Goal: Task Accomplishment & Management: Manage account settings

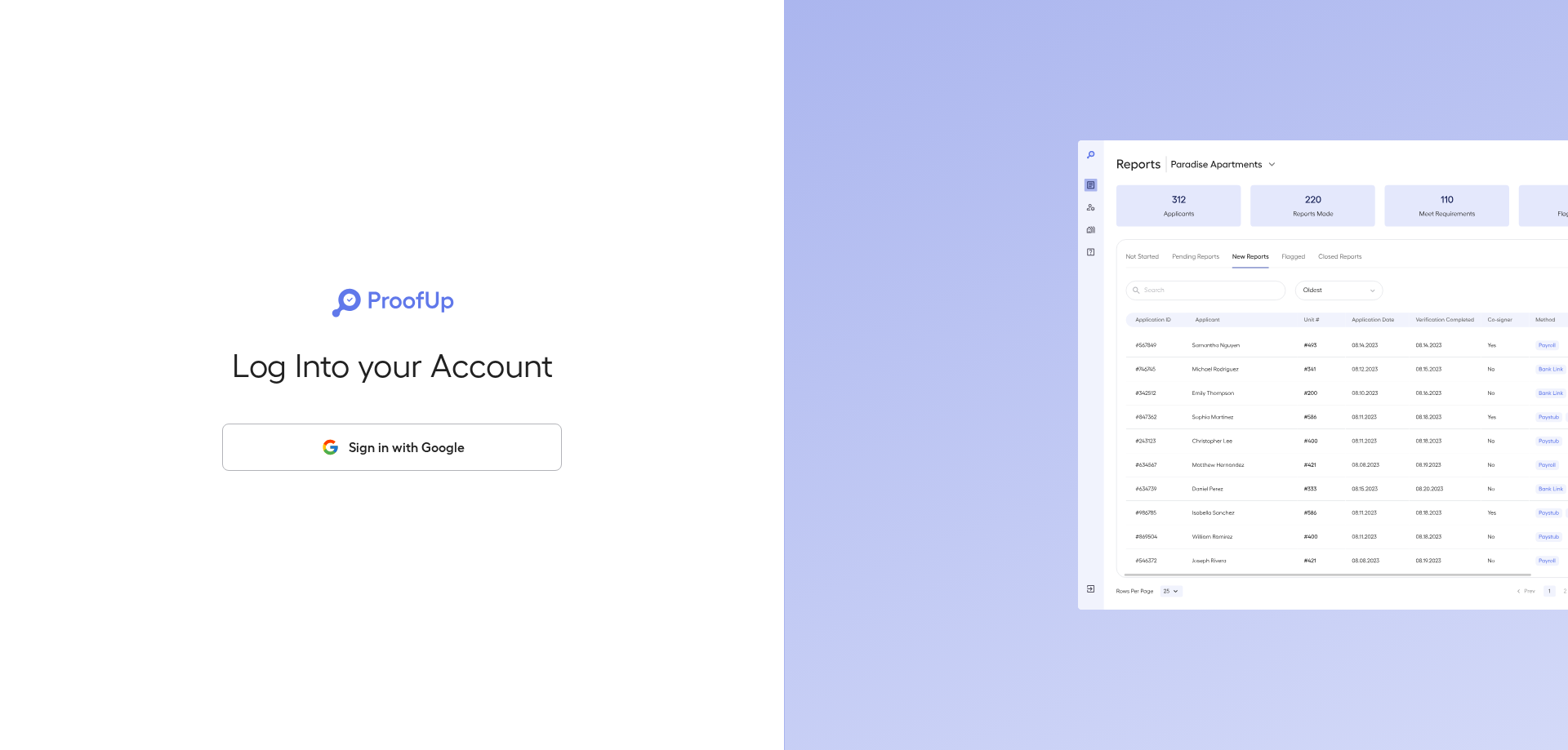
click at [404, 442] on button "Sign in with Google" at bounding box center [392, 447] width 340 height 47
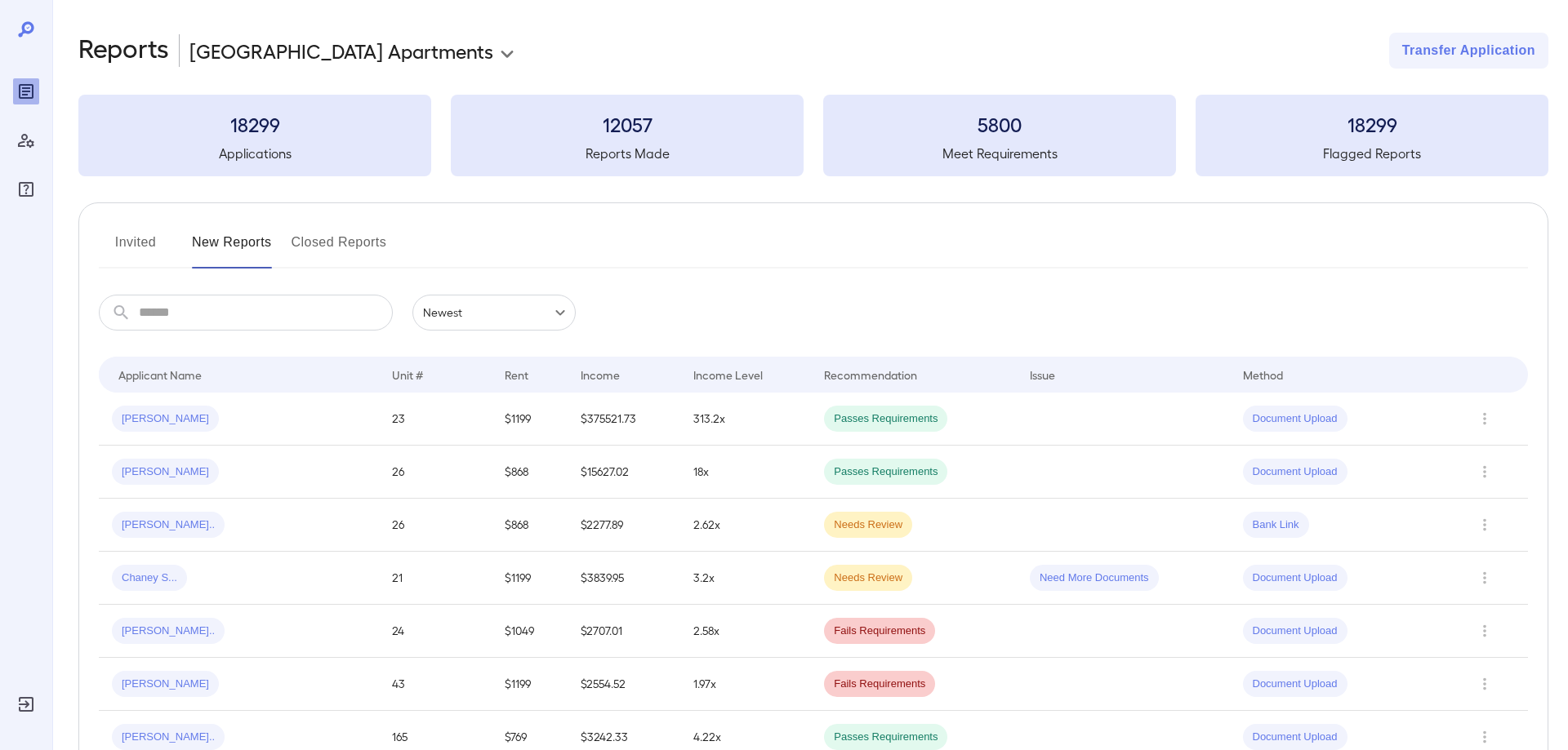
click at [332, 36] on body "**********" at bounding box center [784, 375] width 1568 height 750
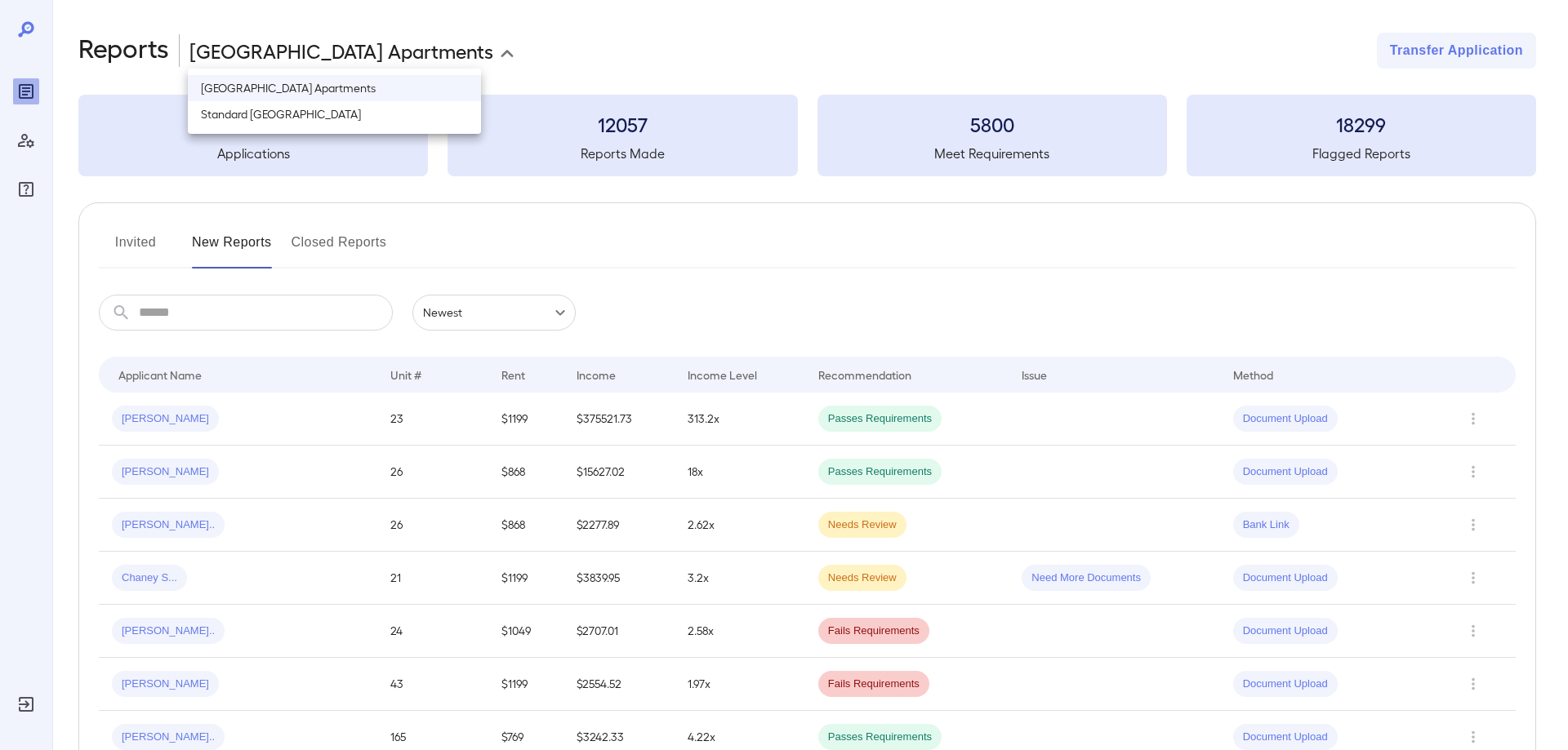
click at [323, 109] on li "Standard River District" at bounding box center [334, 114] width 294 height 27
type input "**********"
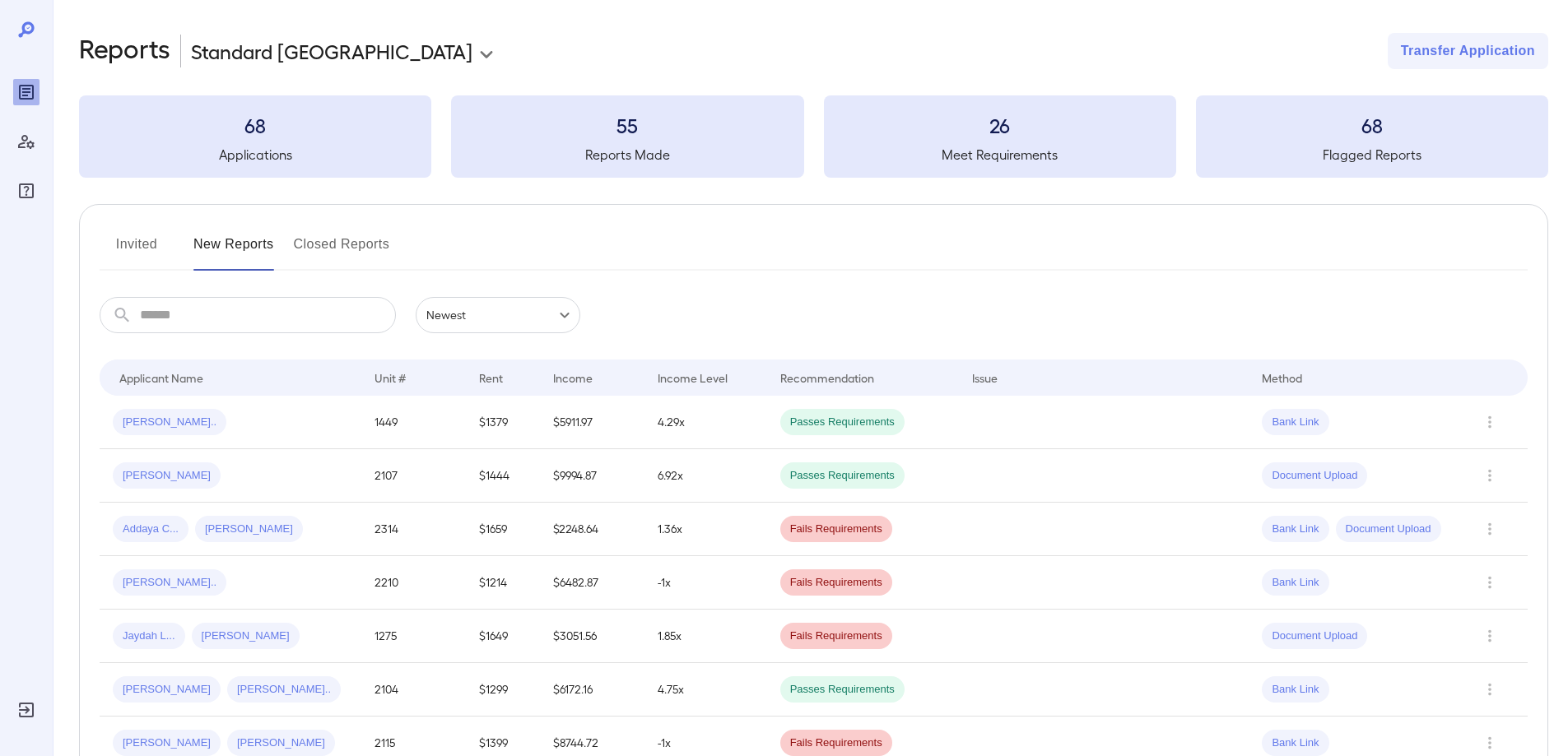
click at [154, 236] on button "Invited" at bounding box center [136, 251] width 74 height 39
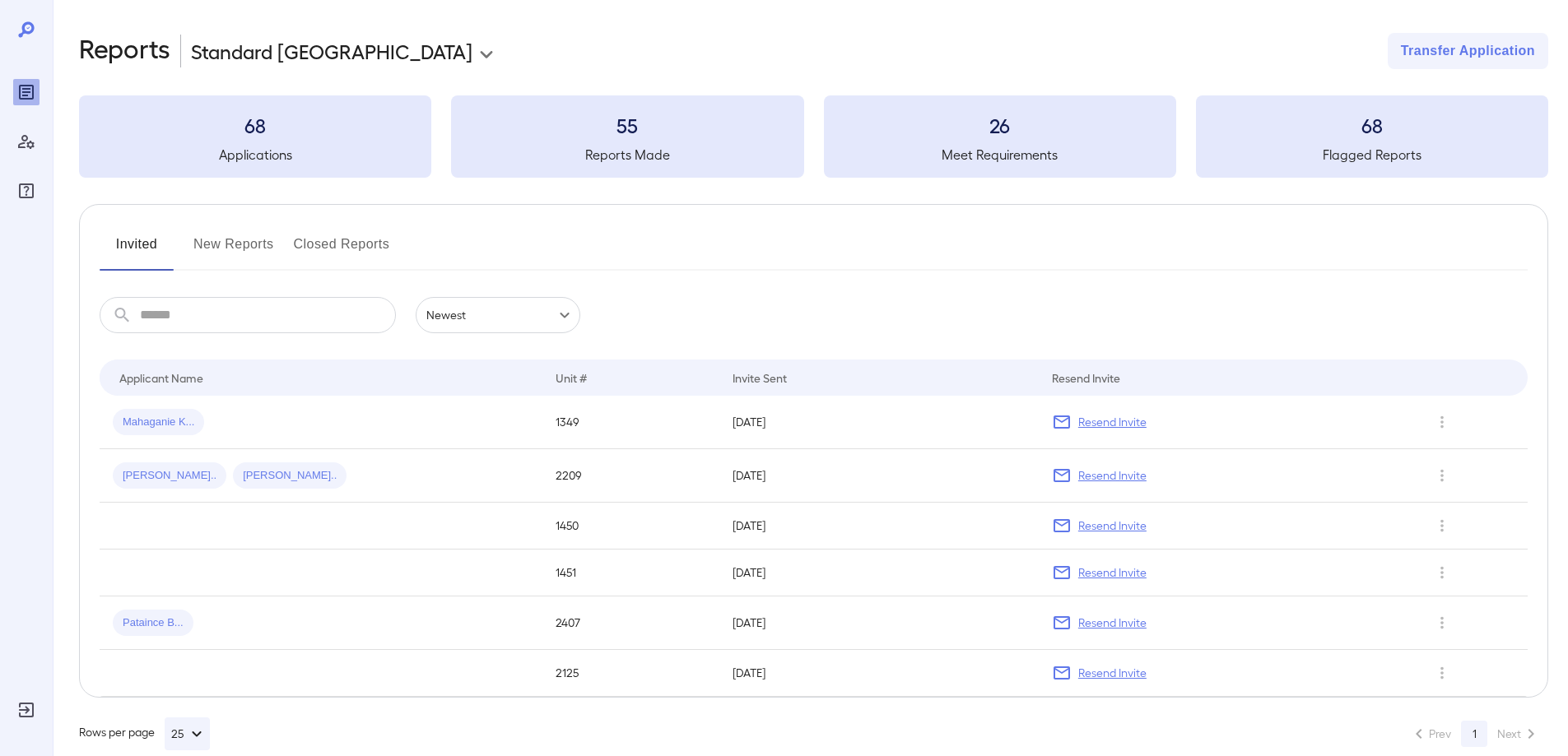
click at [461, 415] on div "Mahaganie K..." at bounding box center [321, 422] width 416 height 27
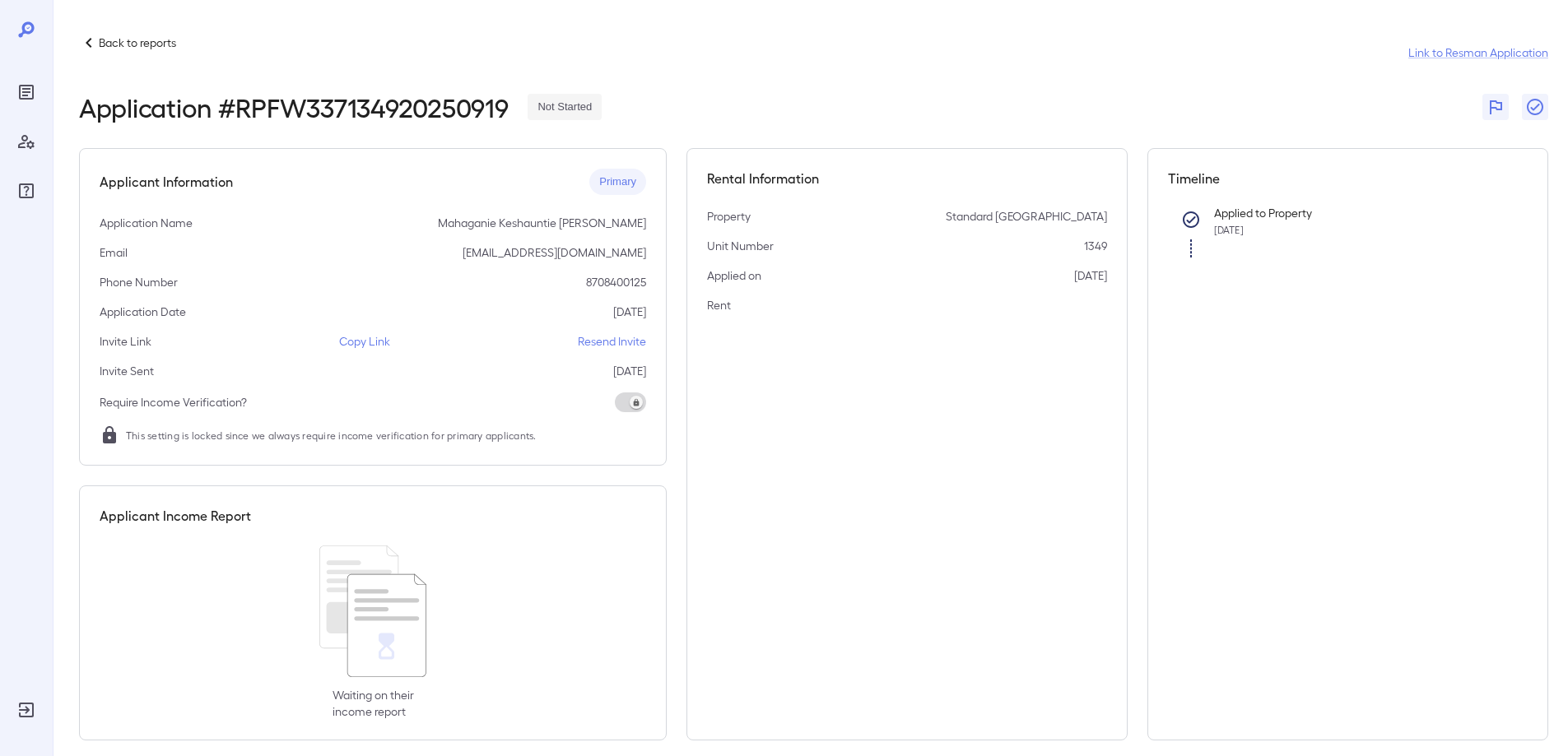
drag, startPoint x: 372, startPoint y: 337, endPoint x: 453, endPoint y: 258, distance: 113.1
click at [371, 337] on p "Copy Link" at bounding box center [364, 342] width 51 height 17
click at [106, 49] on p "Back to reports" at bounding box center [137, 43] width 78 height 17
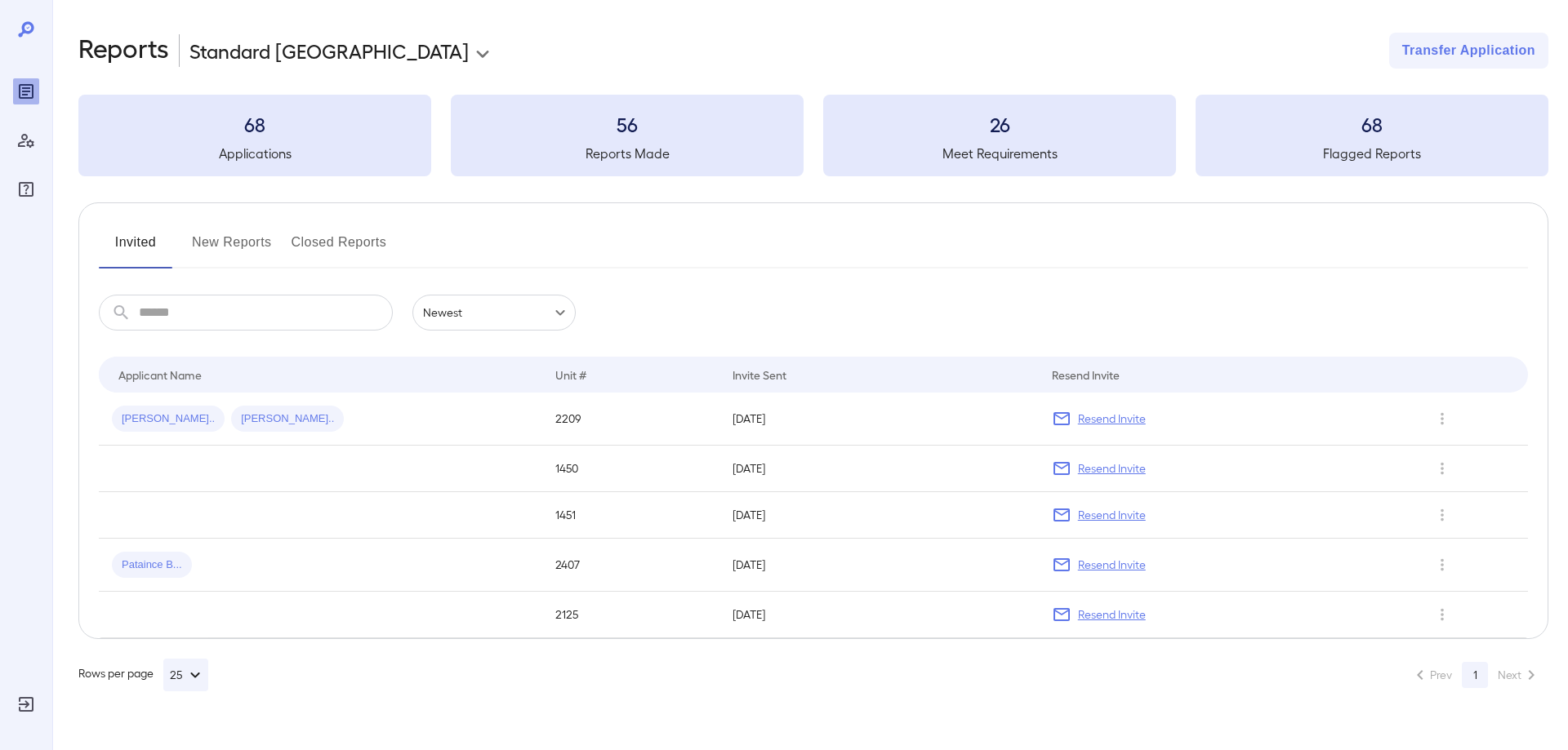
drag, startPoint x: 221, startPoint y: 240, endPoint x: 221, endPoint y: 270, distance: 30.0
click at [221, 240] on button "New Reports" at bounding box center [231, 249] width 80 height 39
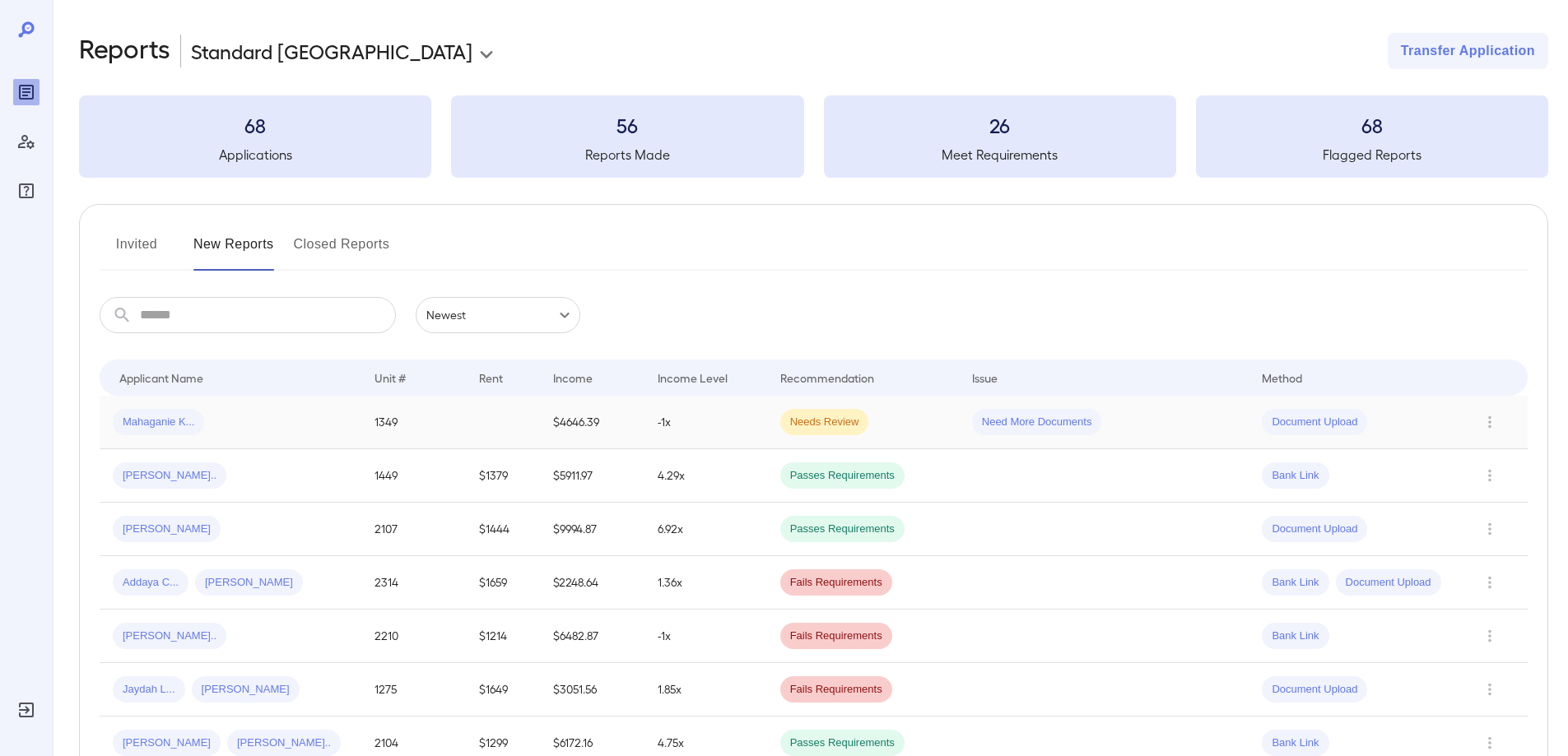
click at [717, 416] on td "-1x" at bounding box center [705, 423] width 123 height 53
